Goal: Information Seeking & Learning: Learn about a topic

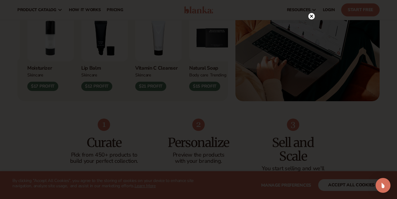
scroll to position [256, 0]
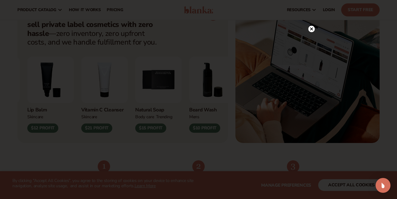
click at [312, 30] on circle at bounding box center [311, 29] width 7 height 7
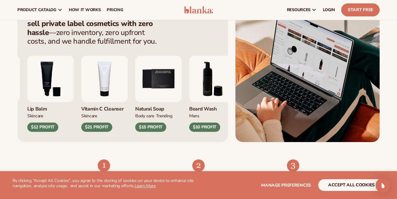
scroll to position [246, 0]
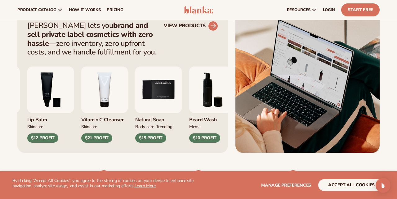
click at [215, 26] on icon at bounding box center [213, 26] width 6 height 6
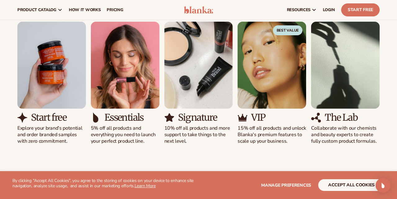
scroll to position [329, 0]
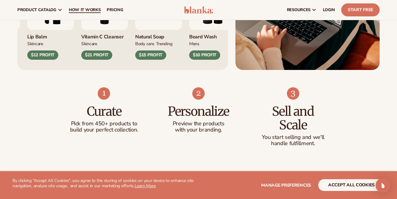
click at [86, 8] on span "How It Works" at bounding box center [85, 9] width 32 height 5
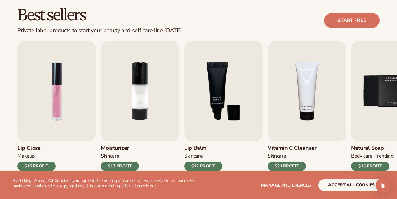
scroll to position [178, 0]
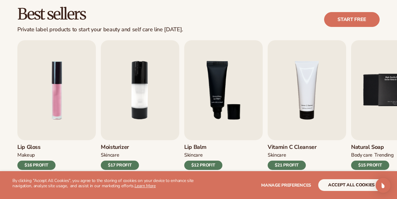
click at [360, 181] on button "accept all cookies" at bounding box center [351, 185] width 66 height 12
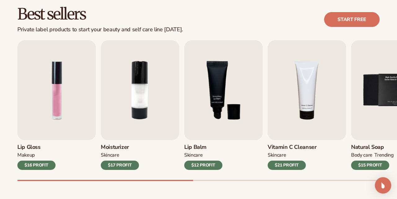
click at [384, 184] on img "Open Intercom Messenger" at bounding box center [383, 186] width 8 height 8
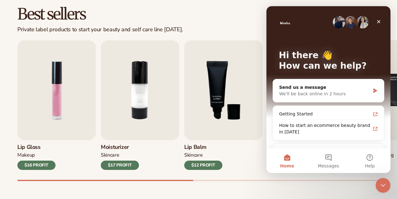
scroll to position [0, 0]
click at [379, 22] on icon "Close" at bounding box center [378, 21] width 3 height 3
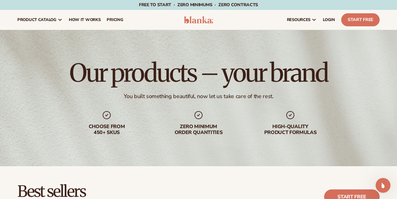
scroll to position [178, 0]
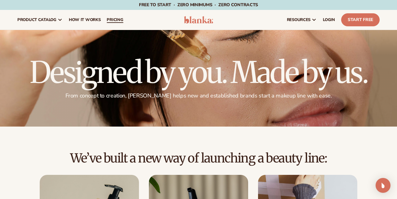
click at [114, 19] on span "pricing" at bounding box center [115, 19] width 16 height 5
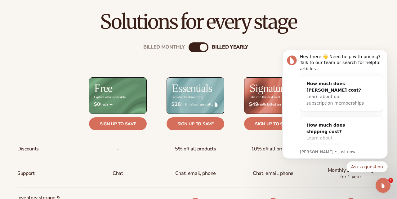
scroll to position [209, 0]
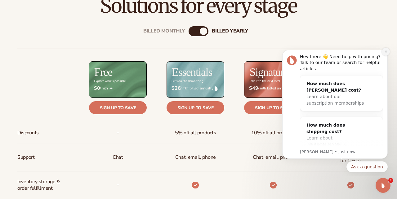
click at [384, 52] on icon "Dismiss notification" at bounding box center [385, 51] width 3 height 3
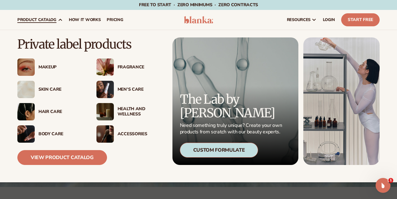
scroll to position [10, 0]
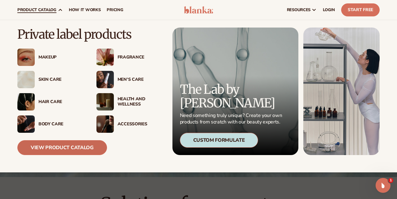
click at [71, 147] on link "View Product Catalog" at bounding box center [62, 147] width 90 height 15
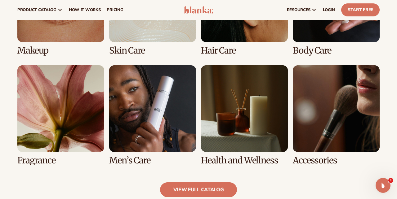
scroll to position [506, 0]
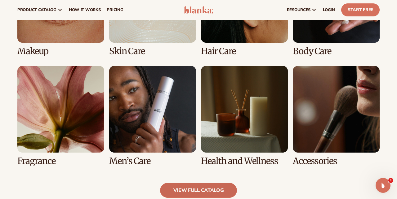
click at [202, 194] on link "view full catalog" at bounding box center [198, 190] width 77 height 15
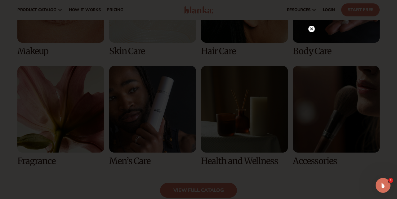
click at [314, 27] on icon at bounding box center [311, 29] width 7 height 7
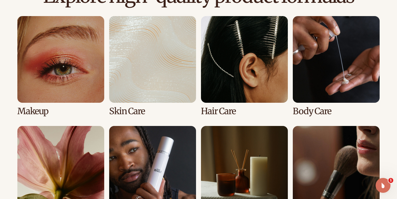
scroll to position [448, 0]
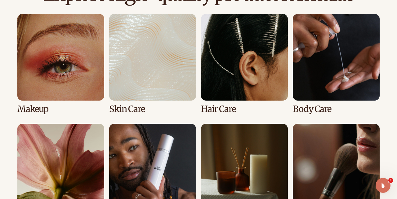
click at [236, 85] on link "3 / 8" at bounding box center [244, 64] width 87 height 100
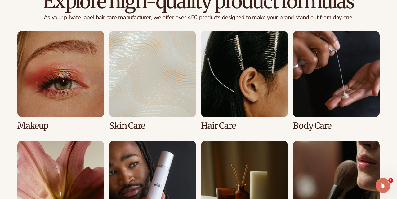
scroll to position [446, 0]
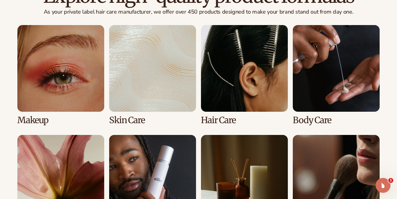
click at [231, 88] on link "3 / 8" at bounding box center [244, 75] width 87 height 100
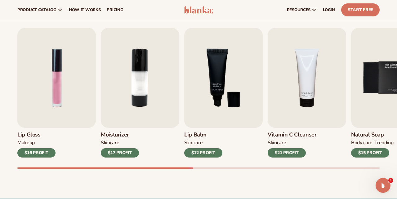
scroll to position [187, 0]
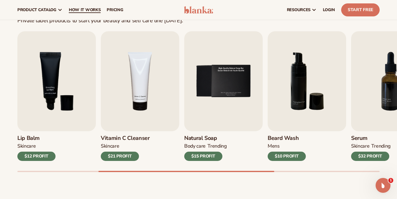
click at [77, 9] on span "How It Works" at bounding box center [85, 9] width 32 height 5
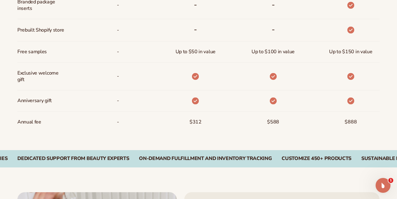
scroll to position [485, 0]
